Goal: Transaction & Acquisition: Purchase product/service

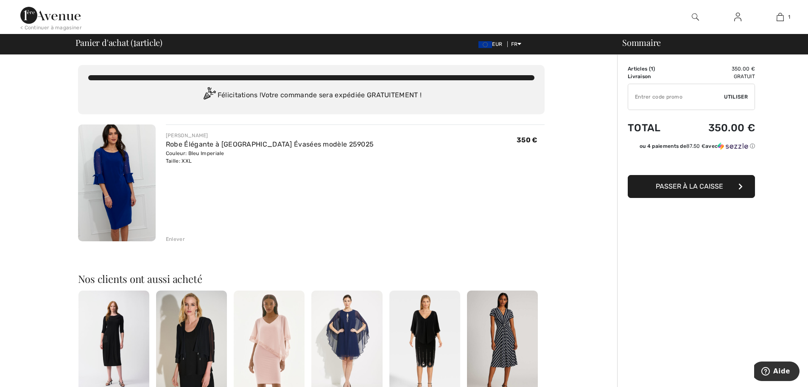
click at [133, 211] on img at bounding box center [117, 182] width 78 height 117
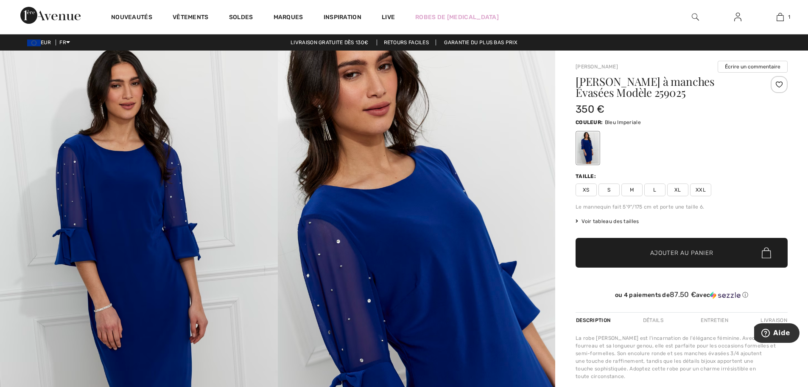
click at [149, 281] on img at bounding box center [139, 259] width 278 height 417
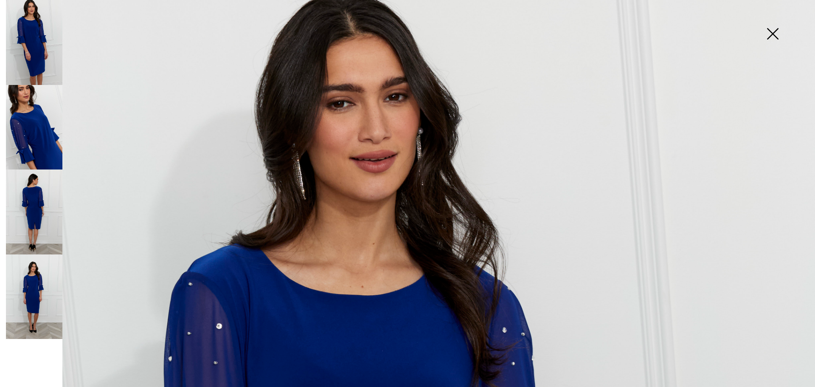
click at [44, 42] on img at bounding box center [34, 42] width 56 height 85
click at [45, 46] on img at bounding box center [34, 42] width 56 height 85
